Goal: Navigation & Orientation: Find specific page/section

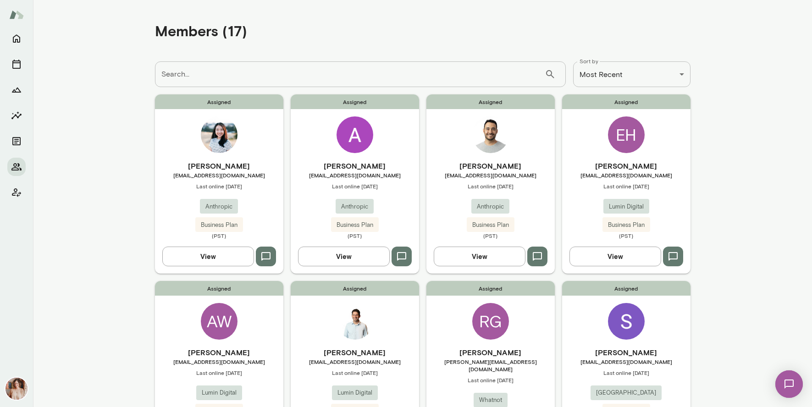
scroll to position [48, 0]
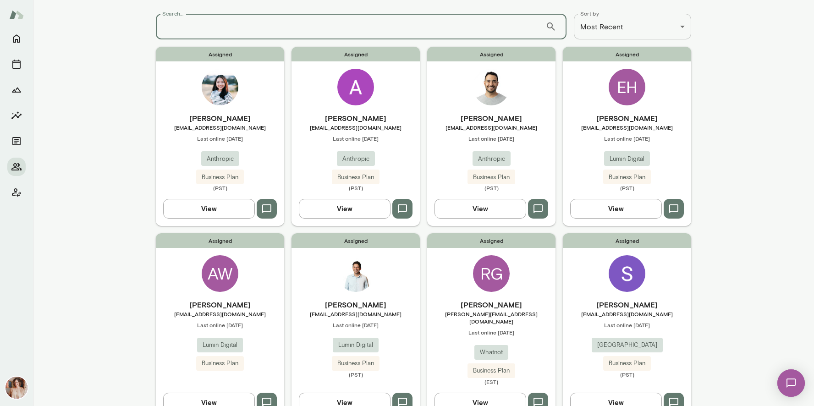
click at [203, 29] on input "Search..." at bounding box center [351, 27] width 390 height 26
type input "*****"
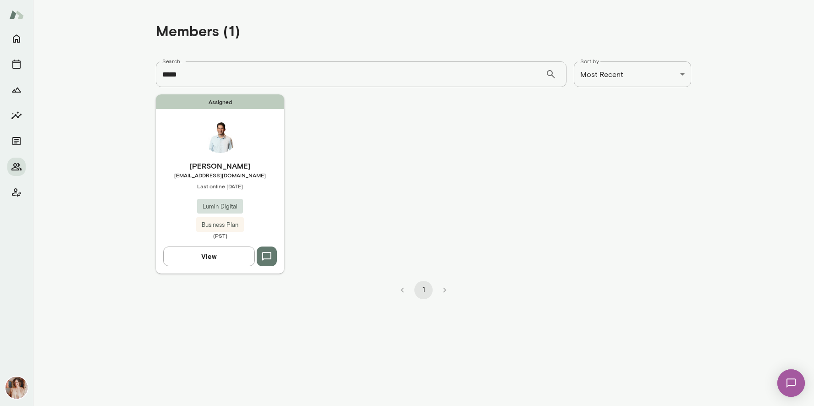
click at [256, 175] on span "[EMAIL_ADDRESS][DOMAIN_NAME]" at bounding box center [220, 174] width 128 height 7
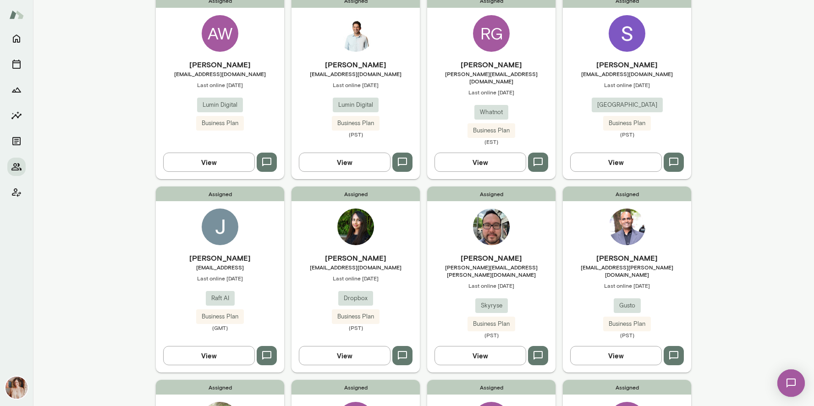
scroll to position [293, 0]
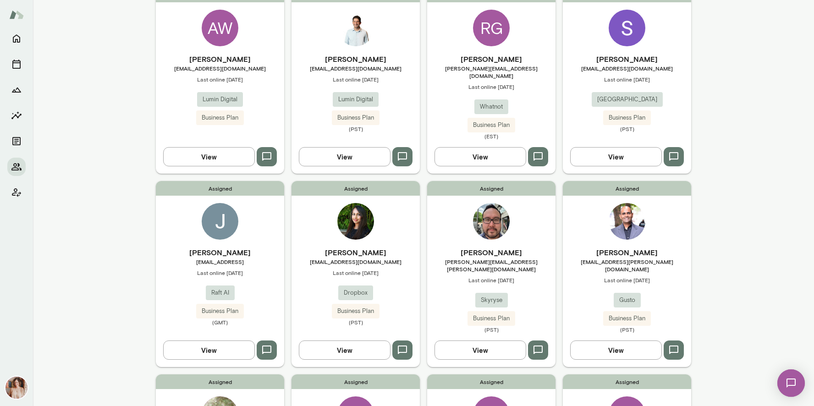
click at [240, 249] on h6 "[PERSON_NAME]" at bounding box center [220, 252] width 128 height 11
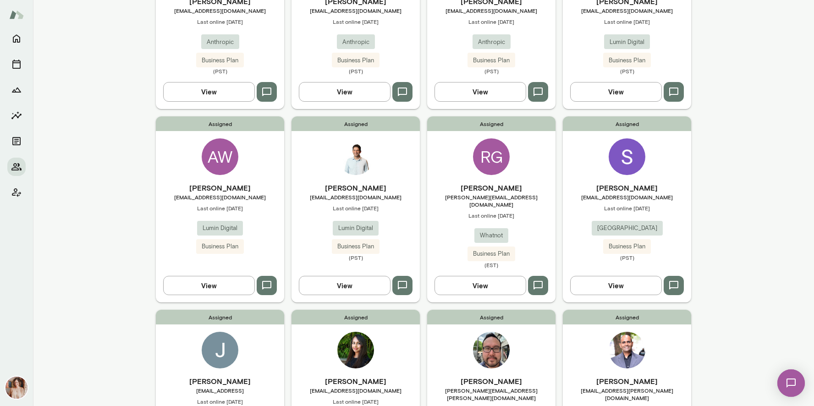
scroll to position [166, 0]
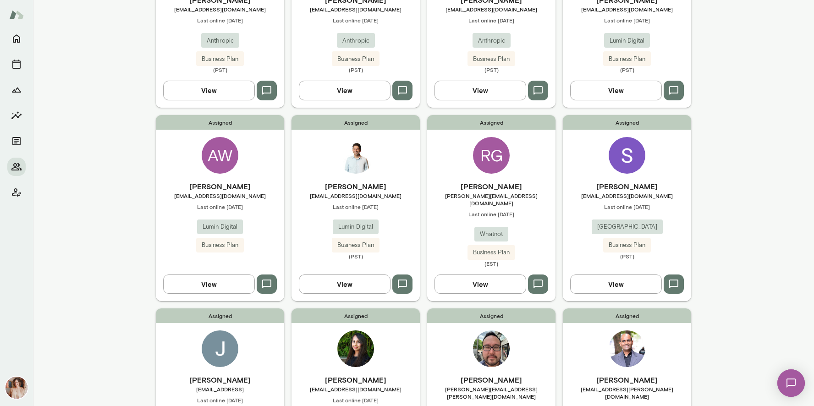
click at [579, 354] on div "Assigned Lux Nagarajan lux.nagarajan@gusto.com Last online September 3 Gusto Bu…" at bounding box center [627, 401] width 128 height 186
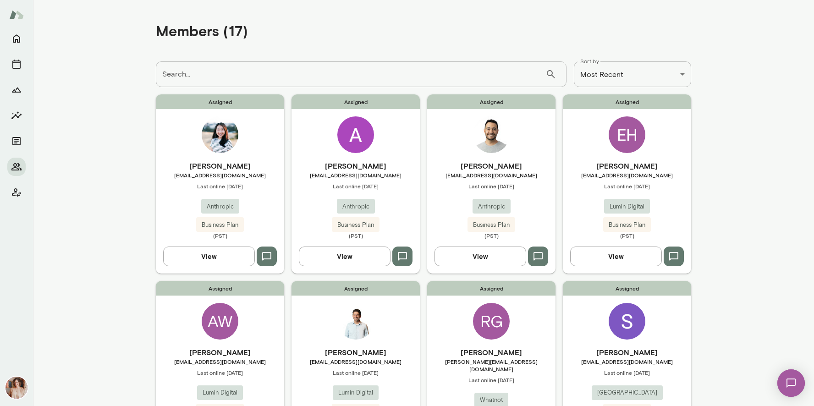
click at [398, 325] on div "Assigned Payam Nael pnael@lumindigital.com Last online September 23 Lumin Digit…" at bounding box center [355, 374] width 128 height 186
click at [257, 207] on div "Hyonjee Joo hyonjee@anthropic.com Last online September 22 Anthropic Business P…" at bounding box center [220, 199] width 128 height 79
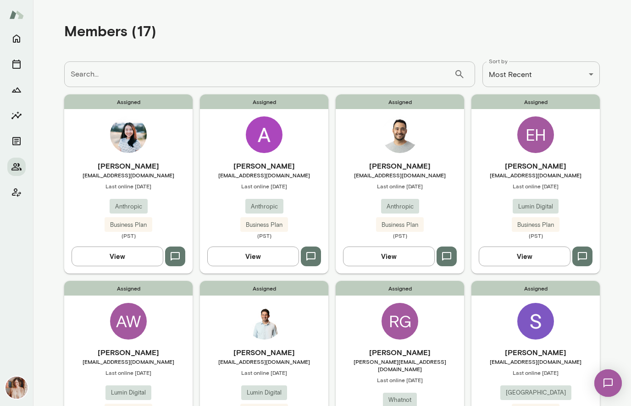
click at [256, 202] on span "Anthropic" at bounding box center [264, 206] width 38 height 9
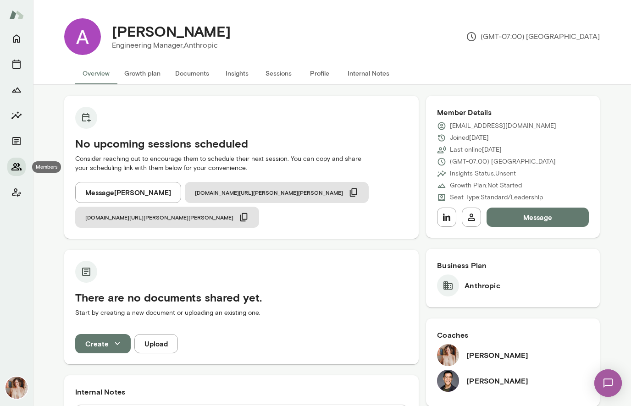
click at [25, 0] on div "Anna Venancio Marques Engineering Manager, Anthropic (GMT-07:00) Los Angeles Ov…" at bounding box center [315, 0] width 631 height 0
click at [19, 165] on icon "Members" at bounding box center [16, 166] width 10 height 7
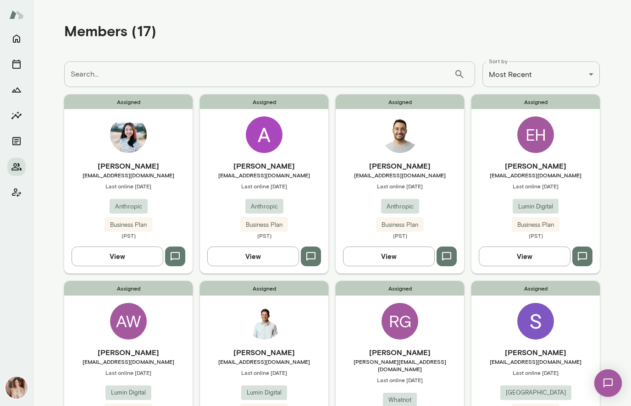
click at [408, 153] on div "Assigned AJ Ribeiro ajr@anthropic.com Last online September 22 Anthropic Busine…" at bounding box center [399, 183] width 128 height 179
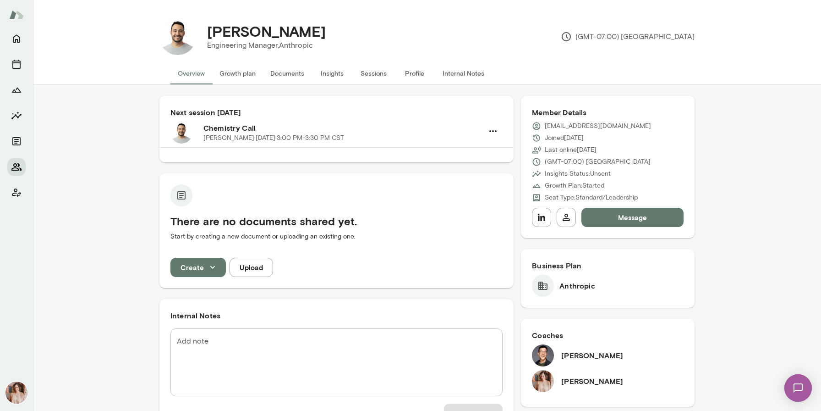
click at [14, 161] on icon "Members" at bounding box center [16, 166] width 11 height 11
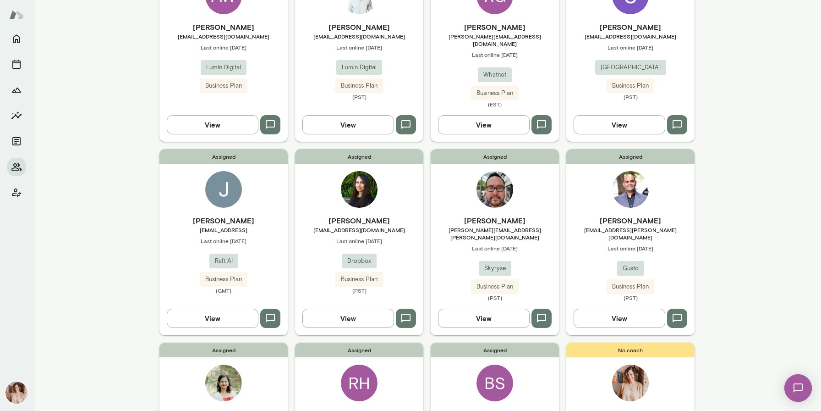
scroll to position [326, 0]
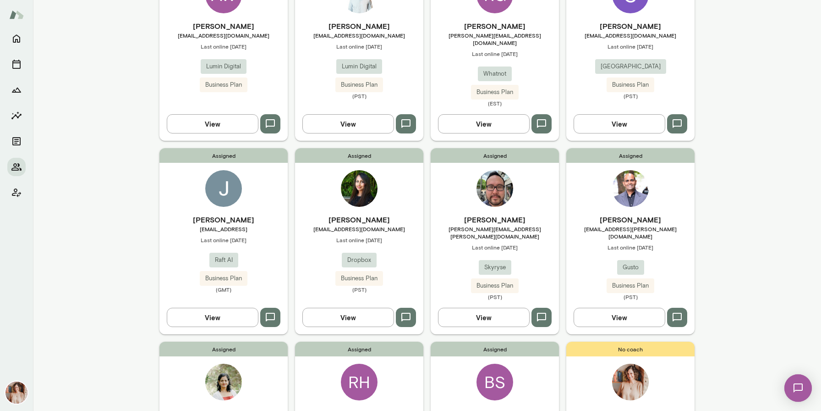
click at [482, 172] on img at bounding box center [495, 188] width 37 height 37
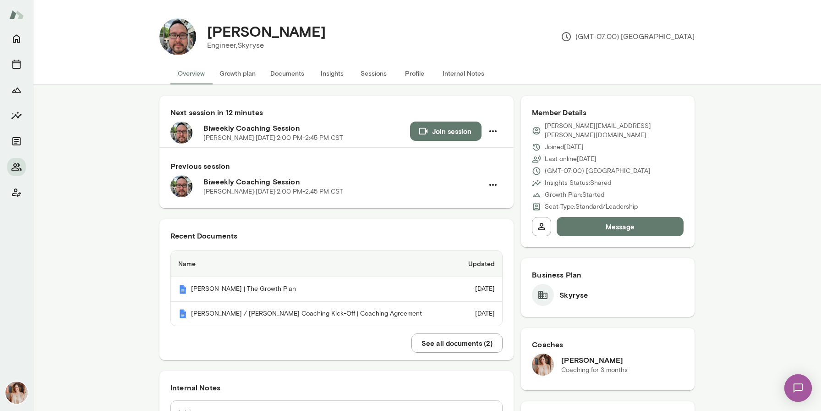
click at [305, 71] on button "Documents" at bounding box center [287, 73] width 49 height 22
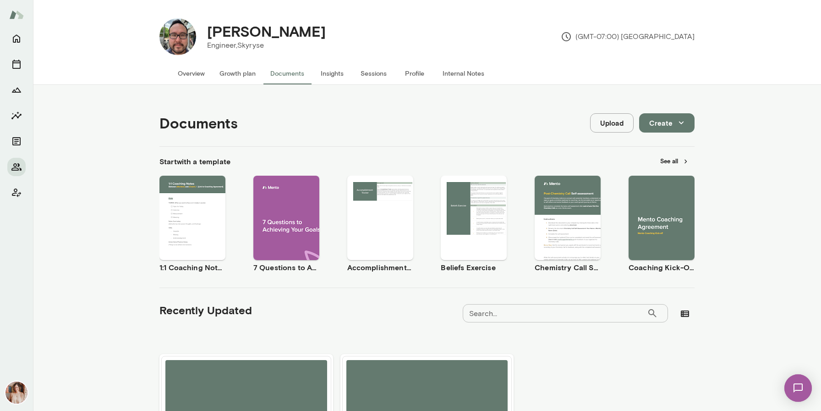
scroll to position [124, 0]
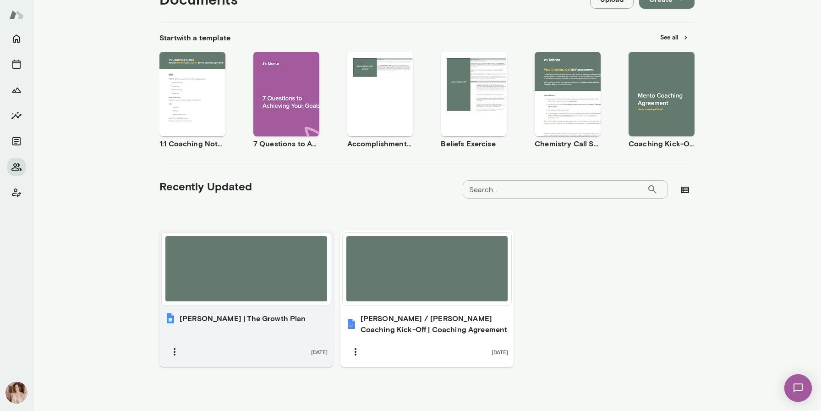
click at [257, 260] on div at bounding box center [246, 268] width 162 height 65
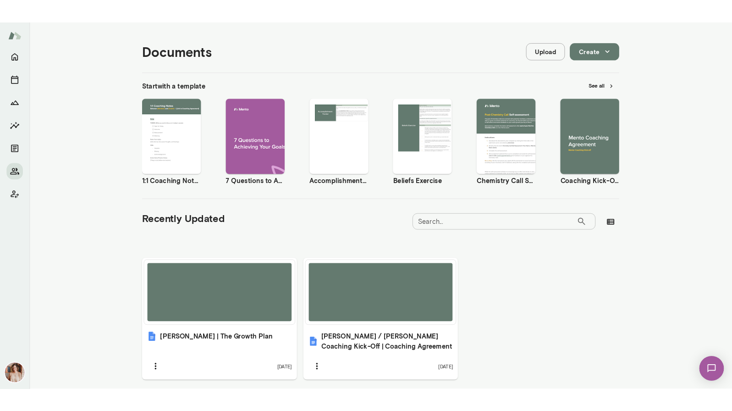
scroll to position [0, 0]
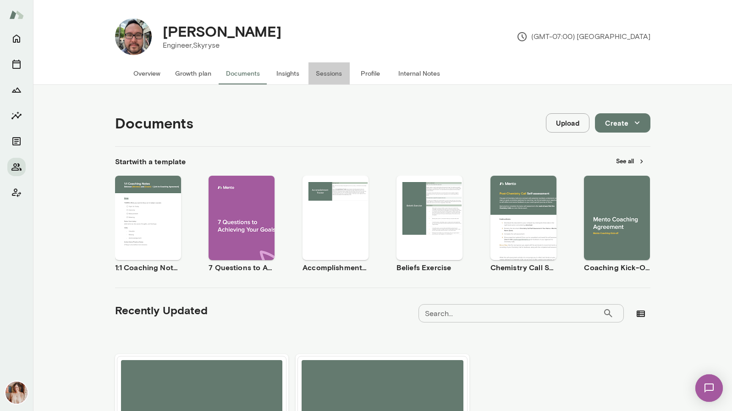
click at [320, 74] on button "Sessions" at bounding box center [328, 73] width 41 height 22
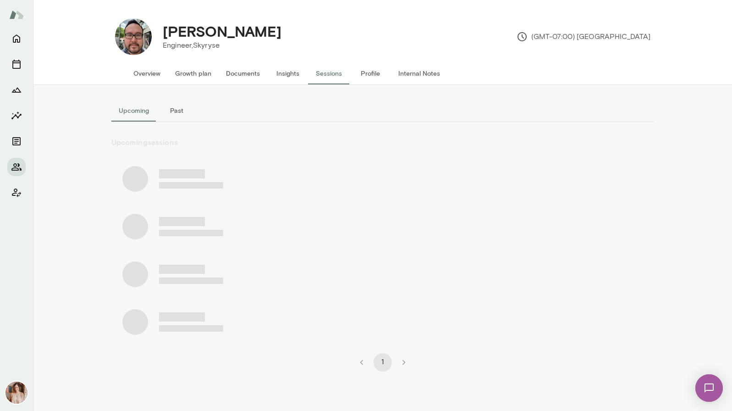
click at [181, 110] on button "Past" at bounding box center [176, 110] width 41 height 22
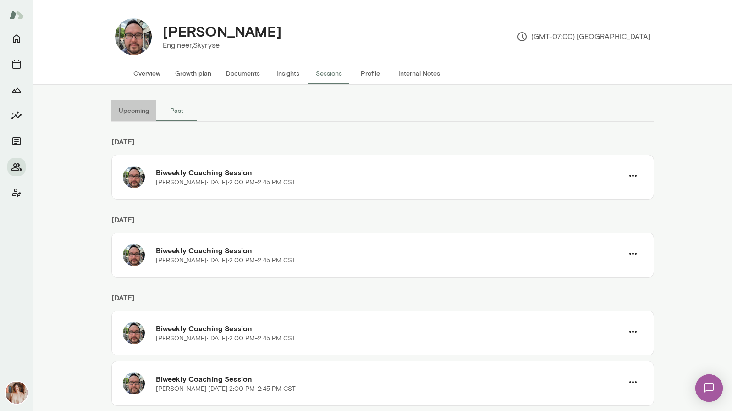
click at [144, 108] on button "Upcoming" at bounding box center [133, 110] width 45 height 22
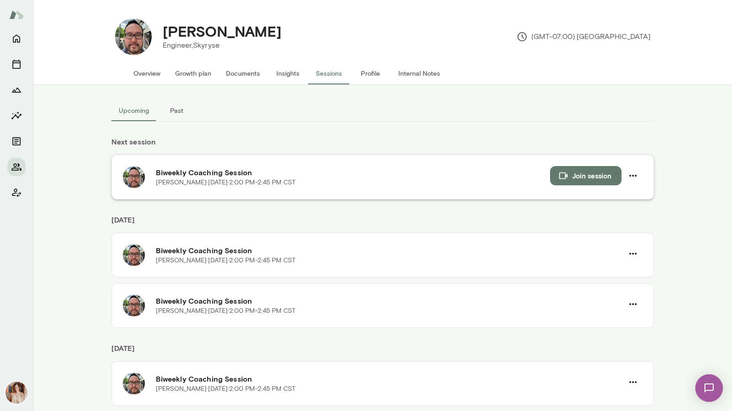
click at [213, 176] on h6 "Biweekly Coaching Session" at bounding box center [353, 172] width 394 height 11
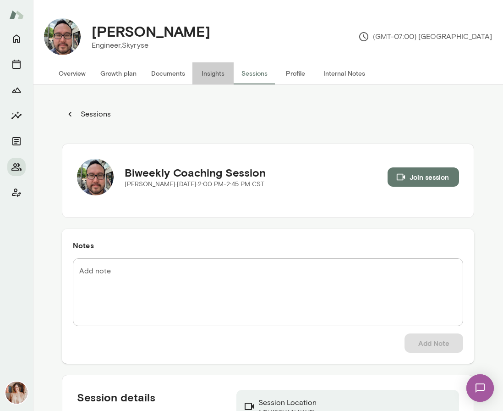
click at [214, 82] on button "Insights" at bounding box center [212, 73] width 41 height 22
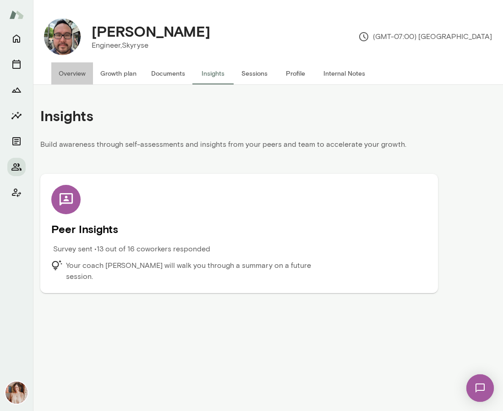
click at [78, 72] on button "Overview" at bounding box center [72, 73] width 42 height 22
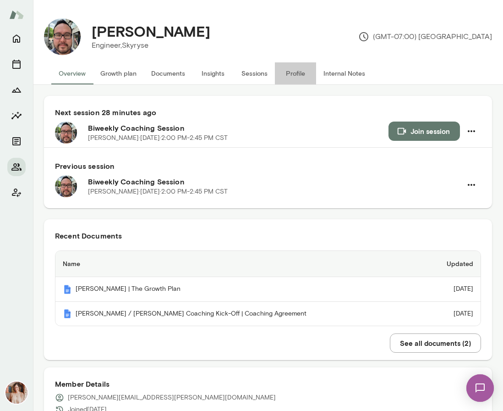
click at [292, 75] on button "Profile" at bounding box center [295, 73] width 41 height 22
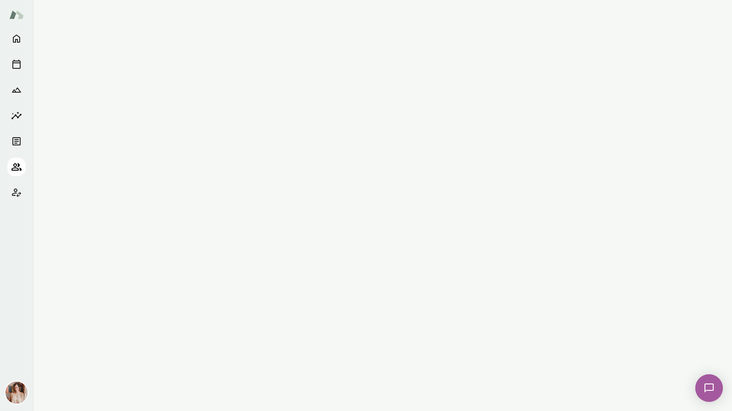
drag, startPoint x: 0, startPoint y: 0, endPoint x: 15, endPoint y: 163, distance: 163.8
click at [15, 163] on icon "Members" at bounding box center [16, 166] width 10 height 7
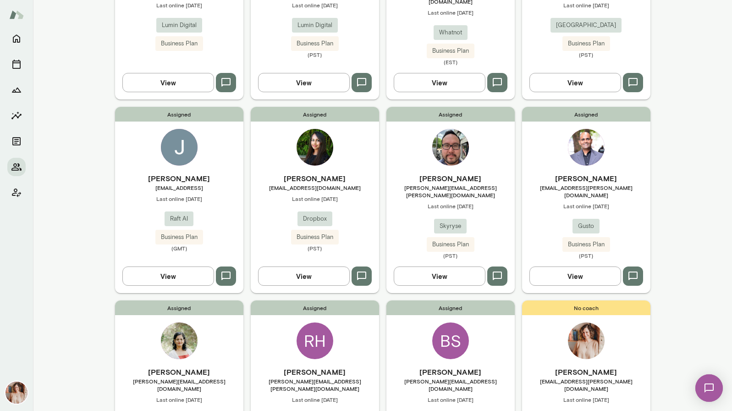
scroll to position [369, 0]
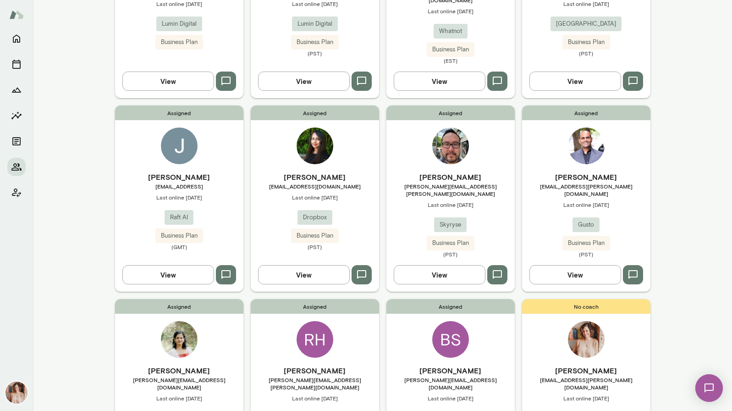
click at [141, 336] on div "Assigned [PERSON_NAME] [PERSON_NAME][EMAIL_ADDRESS][DOMAIN_NAME] Last online [D…" at bounding box center [179, 392] width 128 height 186
